Goal: Navigation & Orientation: Find specific page/section

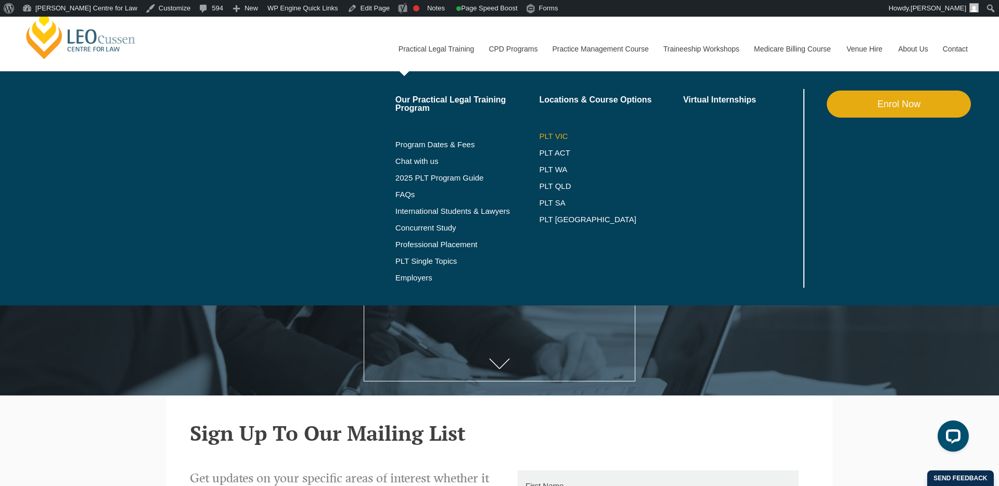
click at [539, 134] on link "PLT VIC" at bounding box center [611, 136] width 144 height 8
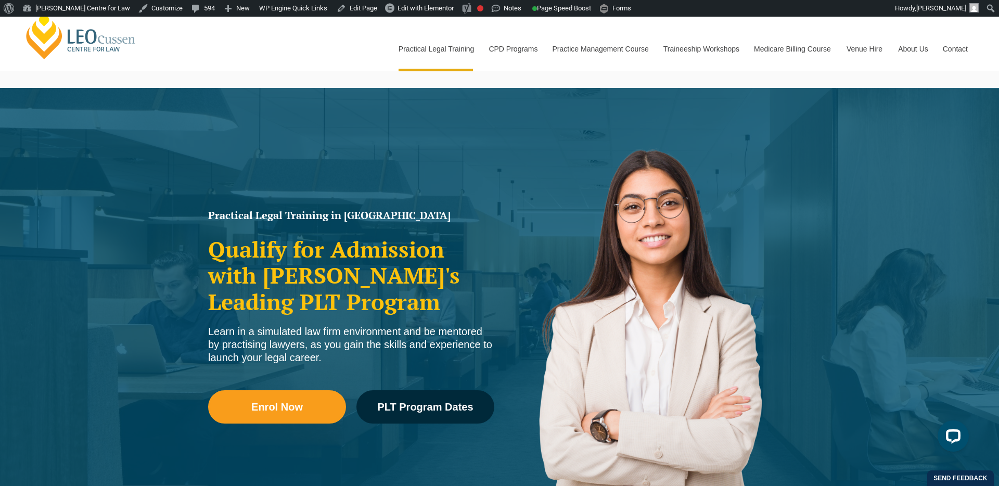
click at [98, 37] on link "[PERSON_NAME] Centre for Law" at bounding box center [80, 35] width 115 height 49
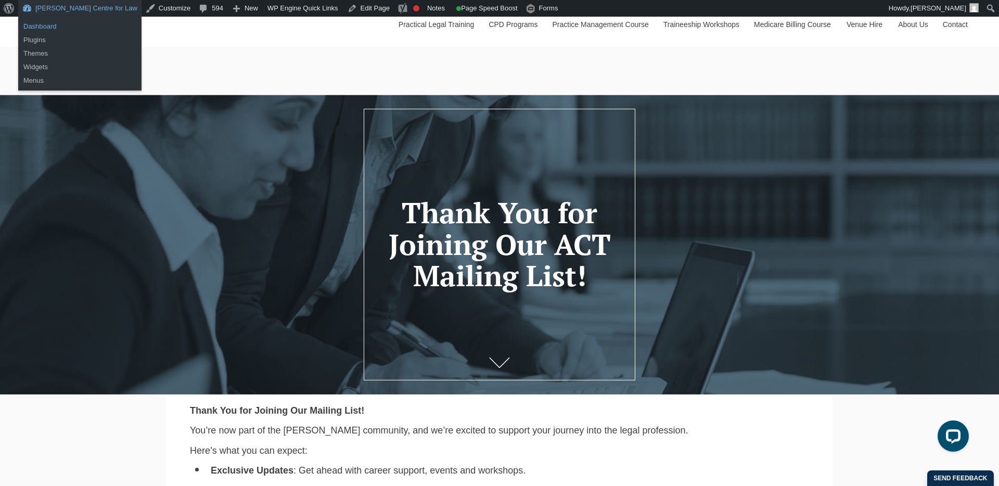
click at [43, 27] on link "Dashboard" at bounding box center [79, 27] width 123 height 14
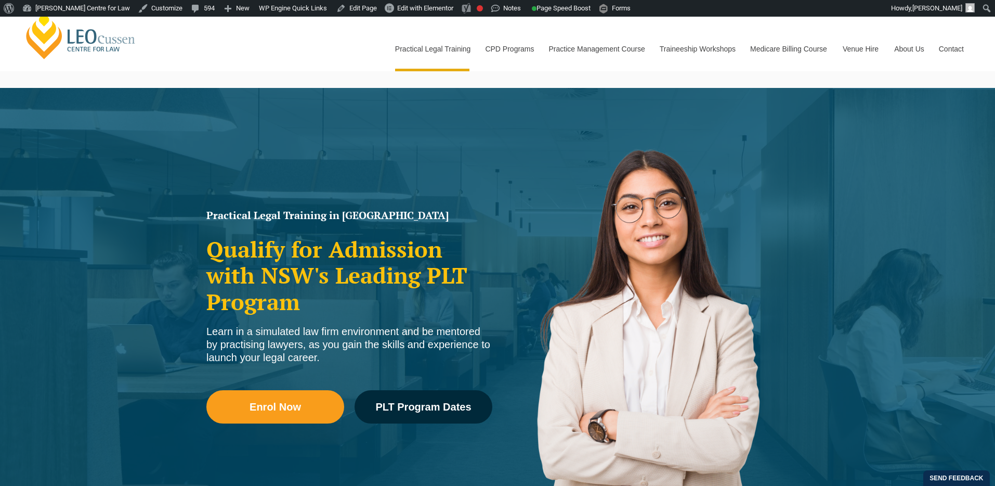
scroll to position [3467, 0]
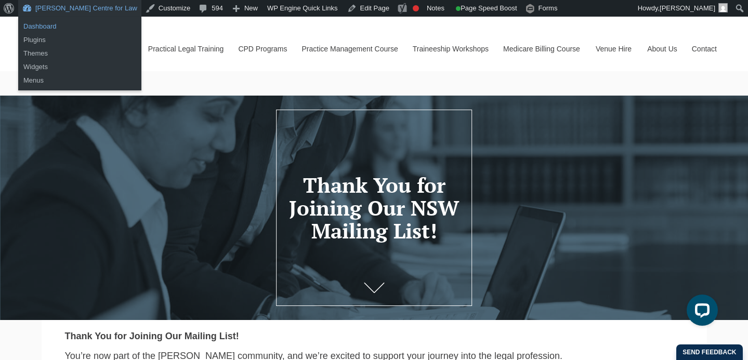
click at [49, 23] on link "Dashboard" at bounding box center [79, 27] width 123 height 14
